Goal: Information Seeking & Learning: Learn about a topic

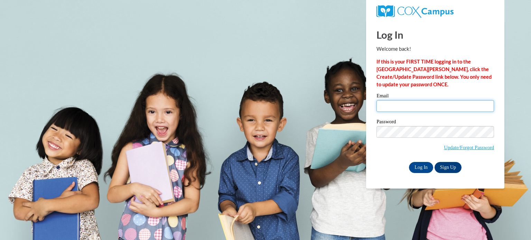
click at [399, 106] on input "Email" at bounding box center [434, 106] width 117 height 12
type input "twright@kusd.edu"
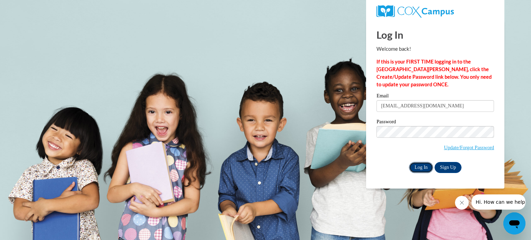
click at [423, 168] on input "Log In" at bounding box center [421, 167] width 24 height 11
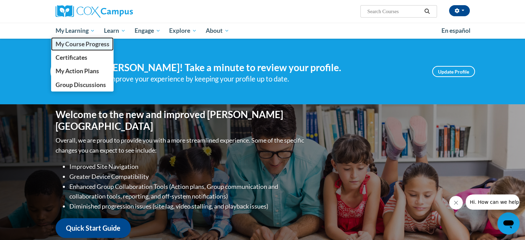
click at [73, 42] on span "My Course Progress" at bounding box center [82, 43] width 54 height 7
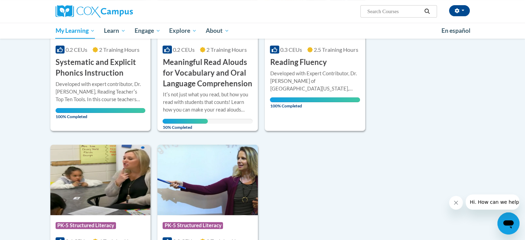
scroll to position [138, 0]
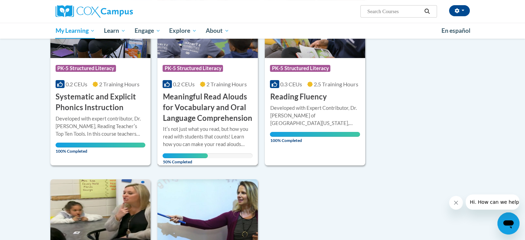
click at [192, 104] on h3 "Meaningful Read Alouds for Vocabulary and Oral Language Comprehension" at bounding box center [208, 108] width 90 height 32
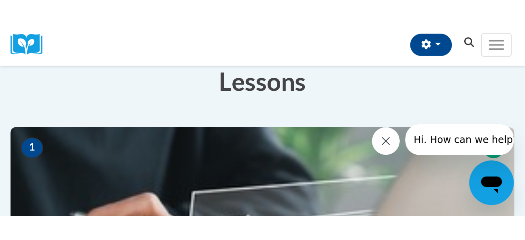
scroll to position [140, 0]
